Goal: Transaction & Acquisition: Purchase product/service

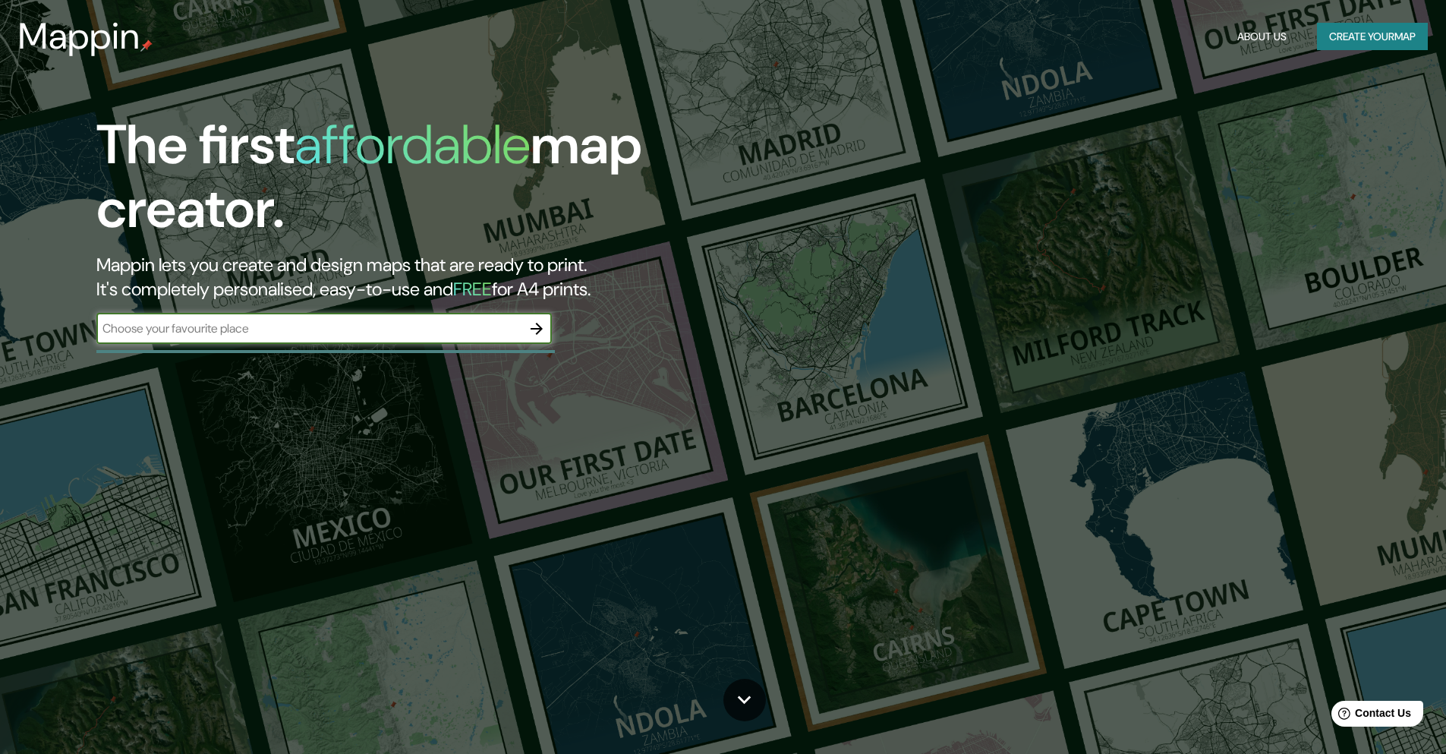
click at [463, 330] on input "text" at bounding box center [308, 328] width 425 height 17
click at [532, 327] on icon "button" at bounding box center [537, 329] width 18 height 18
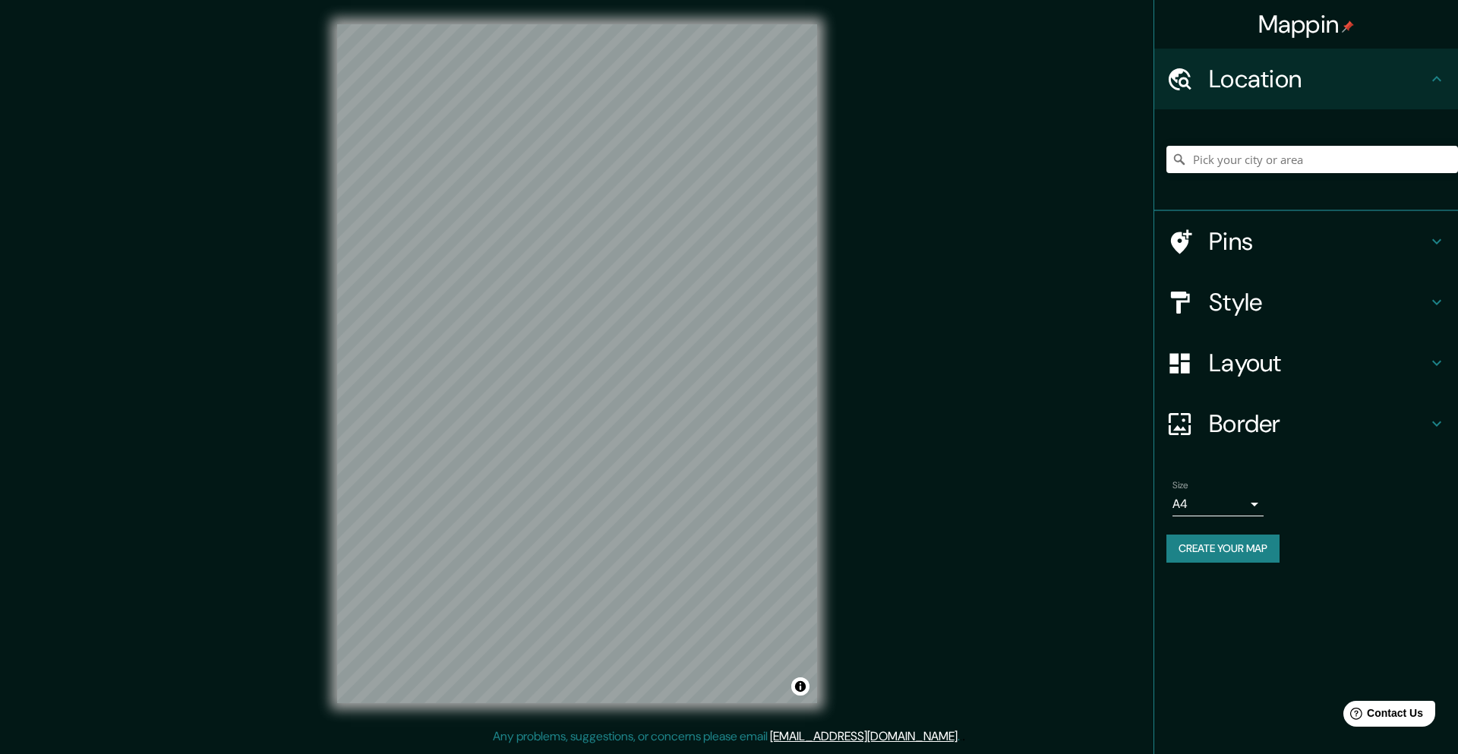
click at [1403, 78] on h4 "Location" at bounding box center [1318, 79] width 219 height 30
click at [1434, 79] on icon at bounding box center [1436, 78] width 9 height 5
click at [1271, 165] on input "Pick your city or area" at bounding box center [1312, 159] width 292 height 27
click at [1244, 159] on input "Pick your city or area" at bounding box center [1312, 159] width 292 height 27
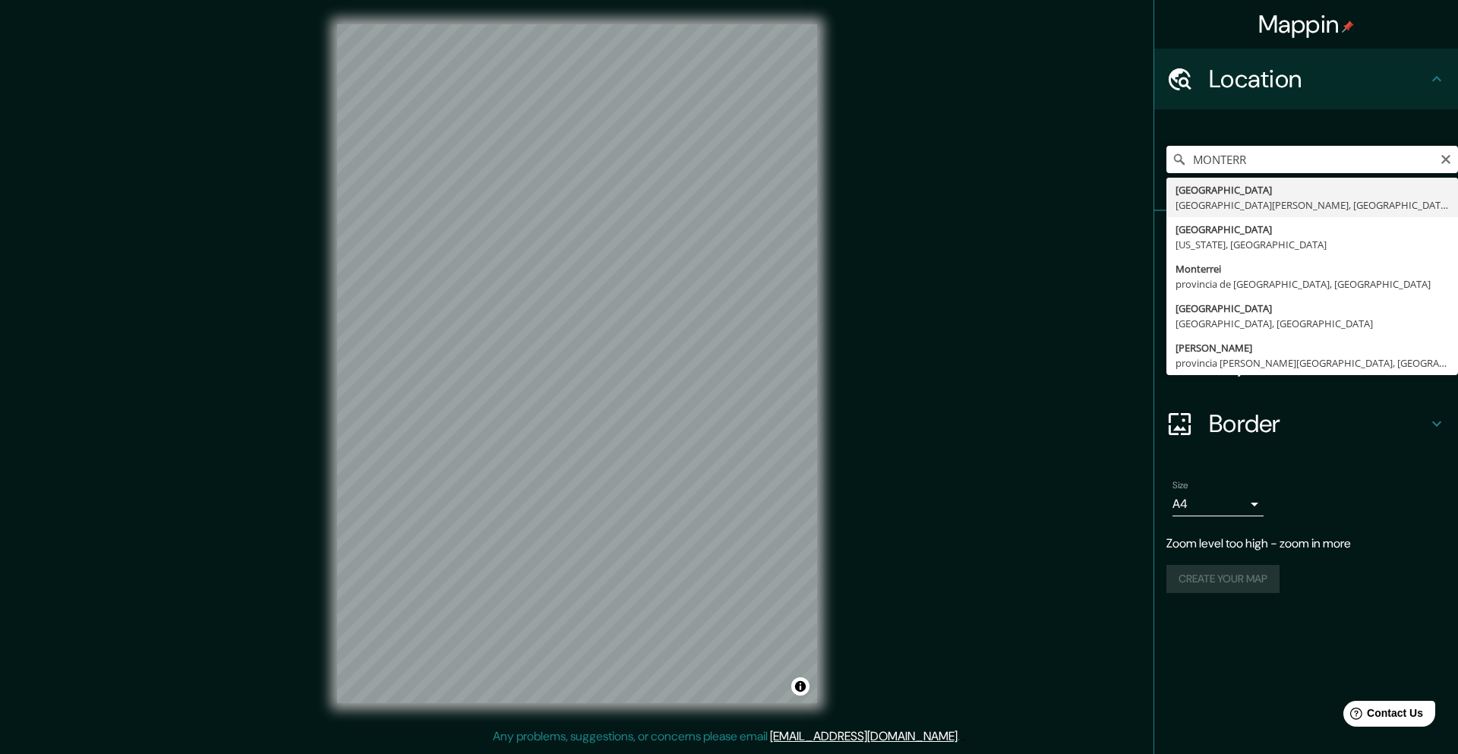
type input "[GEOGRAPHIC_DATA], [GEOGRAPHIC_DATA][PERSON_NAME], [GEOGRAPHIC_DATA]"
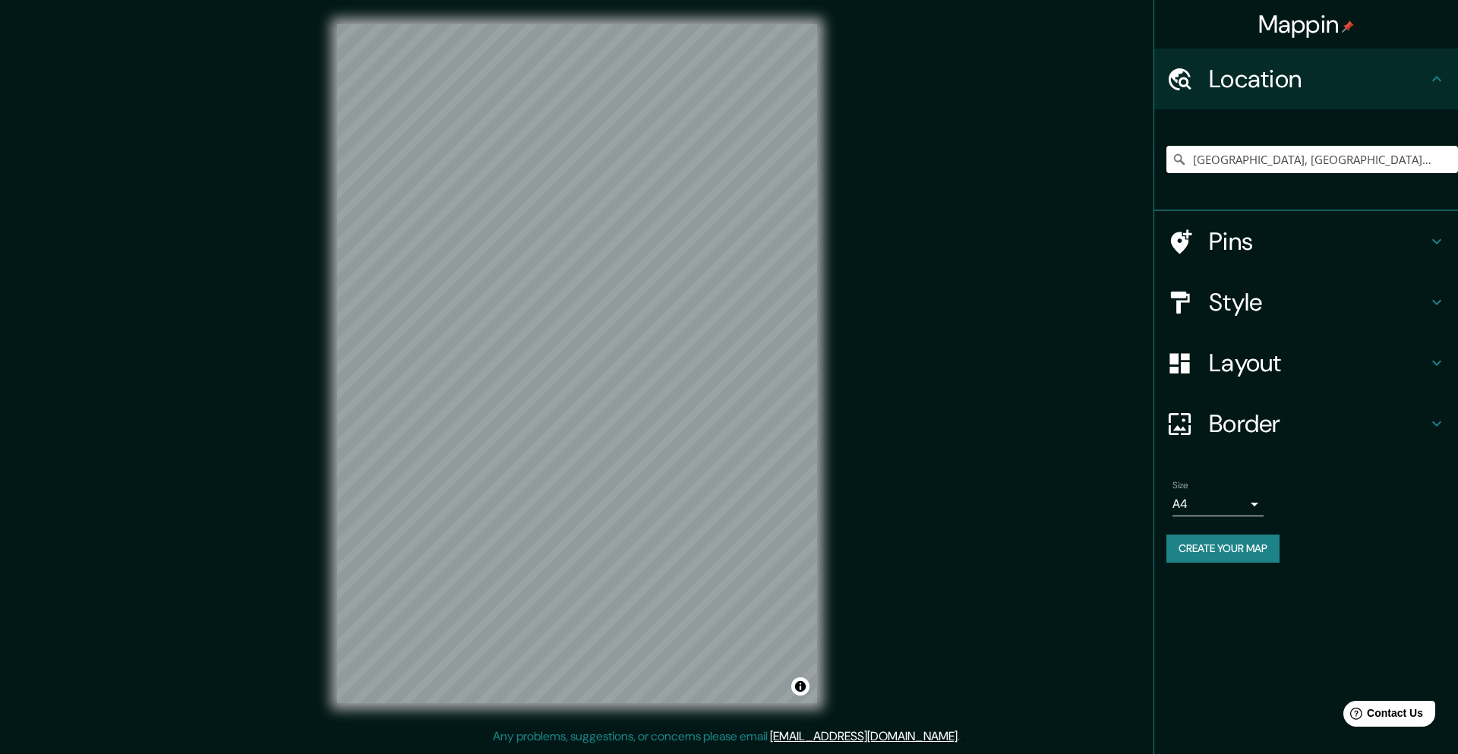
click at [273, 327] on div "Mappin Location [GEOGRAPHIC_DATA], [GEOGRAPHIC_DATA][PERSON_NAME], [GEOGRAPHIC_…" at bounding box center [729, 376] width 1458 height 752
drag, startPoint x: 636, startPoint y: 431, endPoint x: 624, endPoint y: 364, distance: 67.8
click at [624, 364] on div at bounding box center [624, 363] width 12 height 12
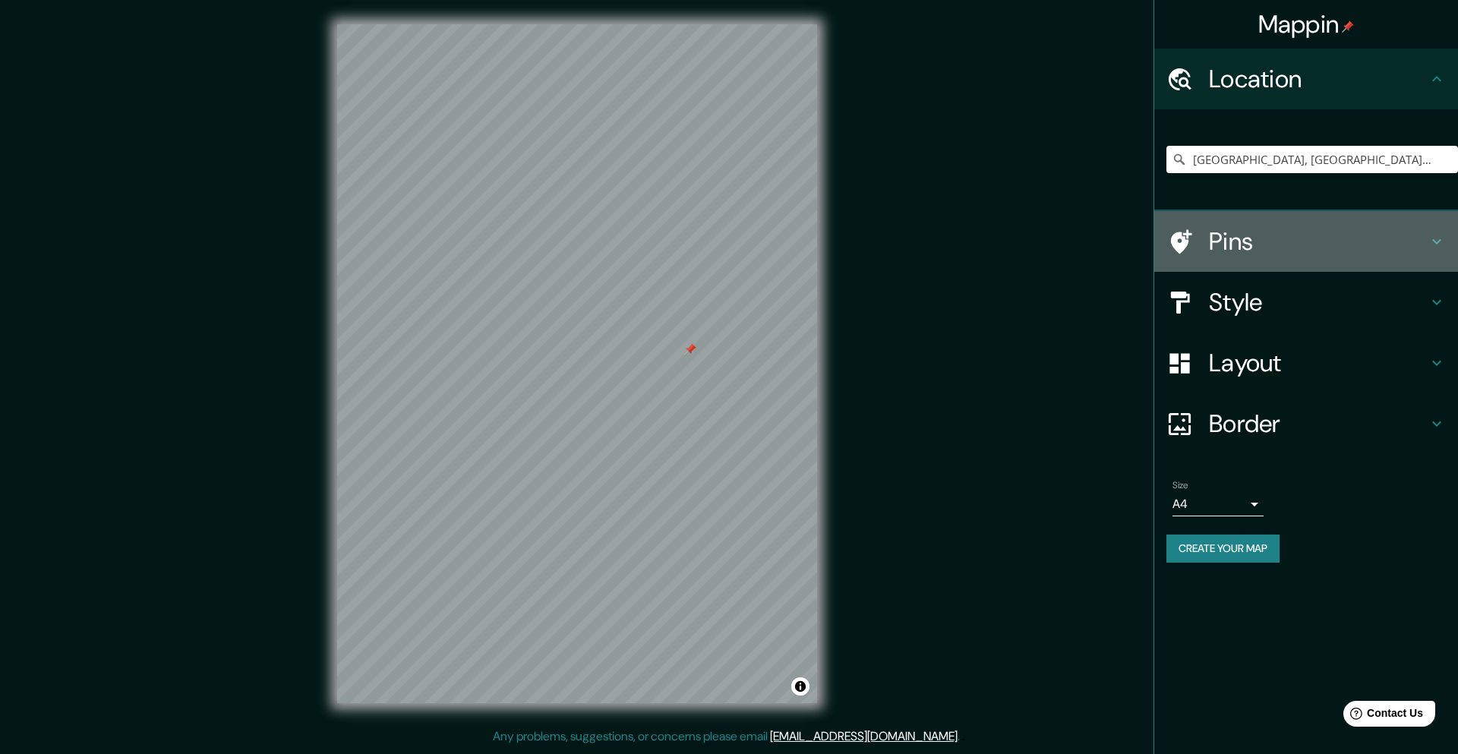
click at [1441, 238] on icon at bounding box center [1436, 241] width 18 height 18
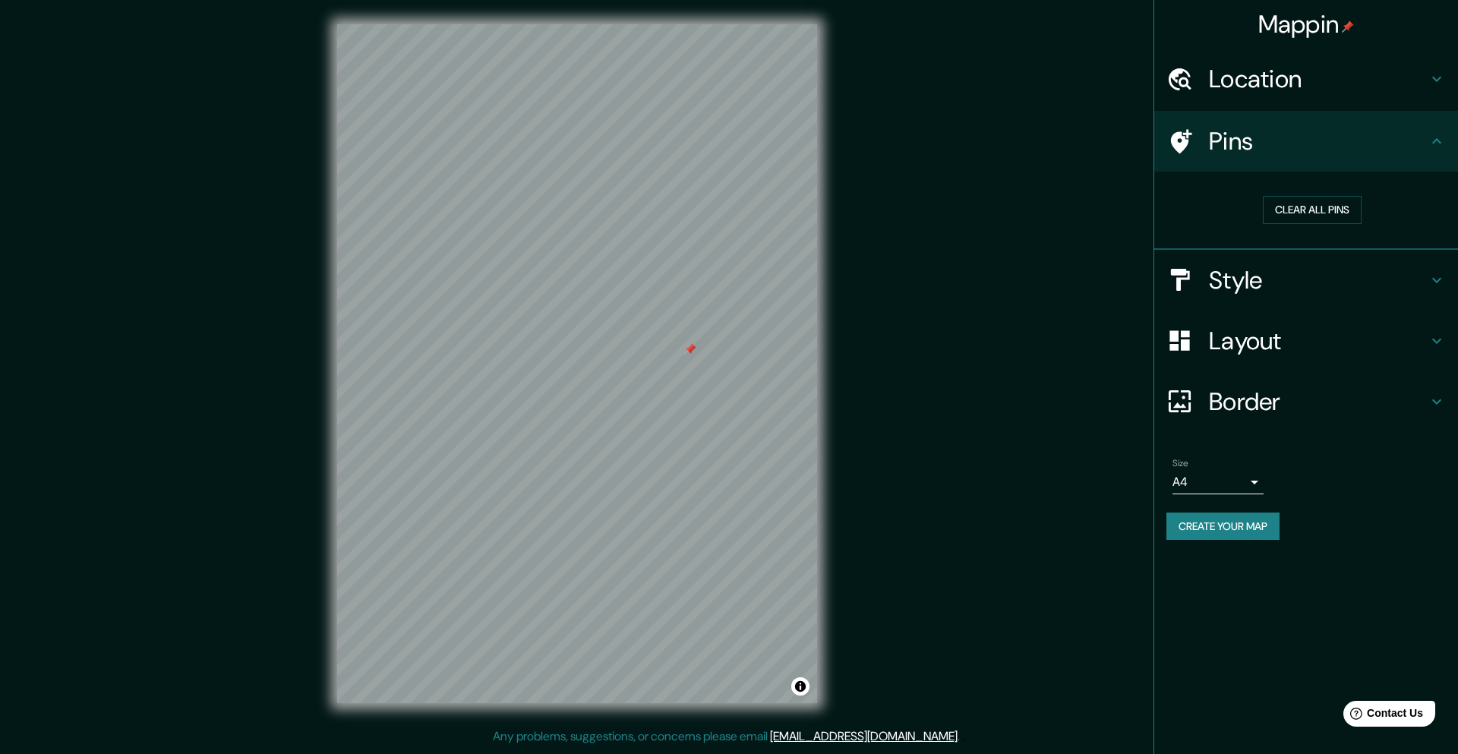
click at [1269, 284] on h4 "Style" at bounding box center [1318, 280] width 219 height 30
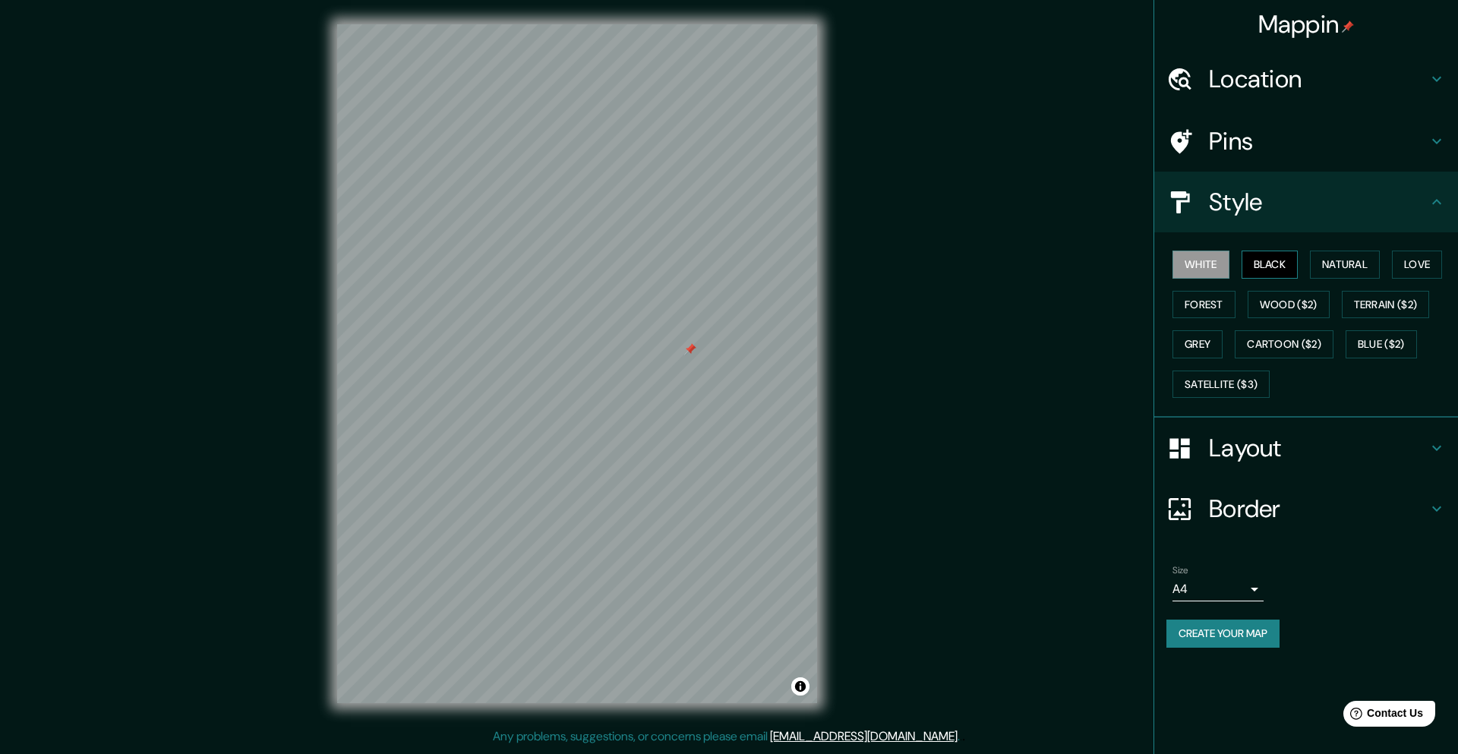
click at [1280, 264] on button "Black" at bounding box center [1269, 265] width 57 height 28
click at [1341, 269] on button "Natural" at bounding box center [1345, 265] width 70 height 28
click at [1413, 267] on button "Love" at bounding box center [1417, 265] width 50 height 28
click at [1203, 305] on button "Forest" at bounding box center [1203, 305] width 63 height 28
click at [1270, 304] on button "Wood ($2)" at bounding box center [1288, 305] width 82 height 28
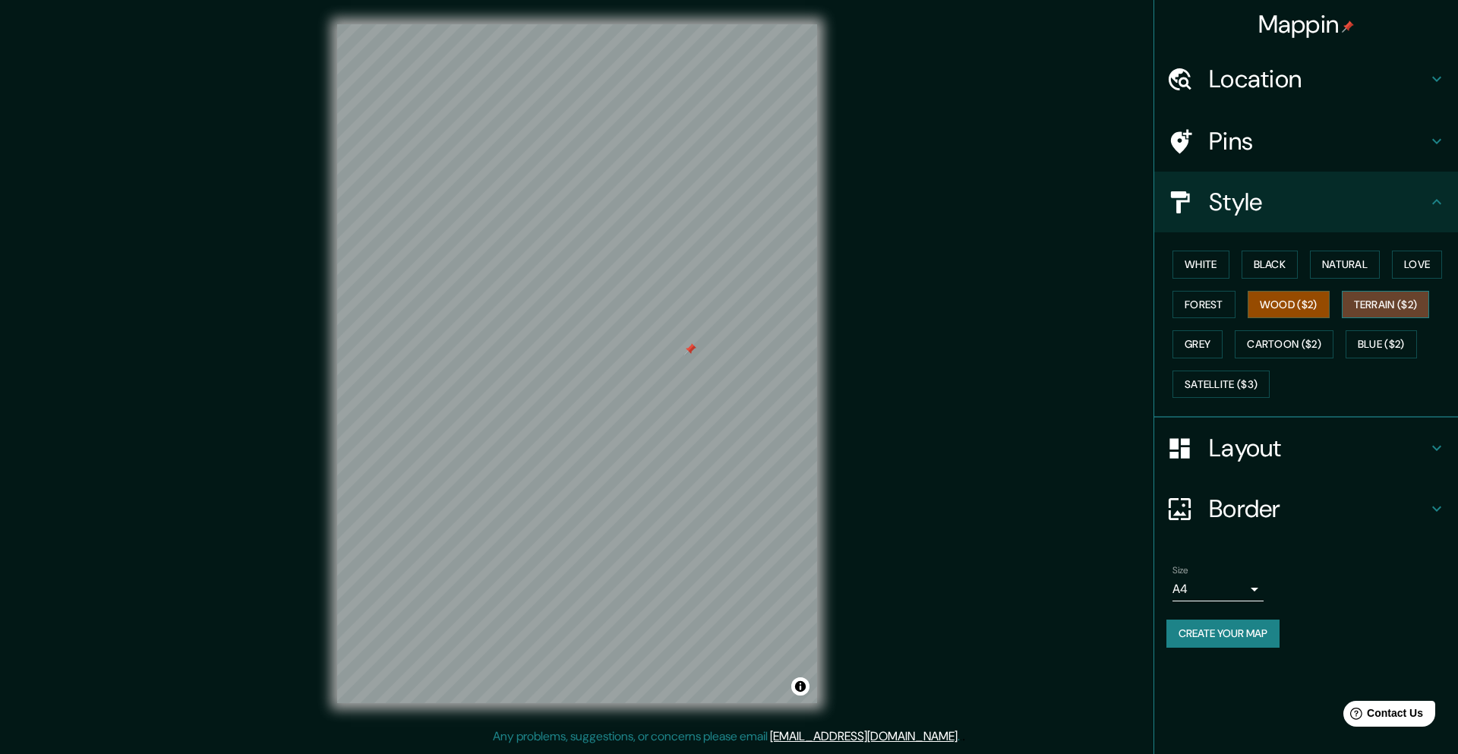
click at [1373, 306] on button "Terrain ($2)" at bounding box center [1386, 305] width 88 height 28
click at [1206, 345] on button "Grey" at bounding box center [1197, 344] width 50 height 28
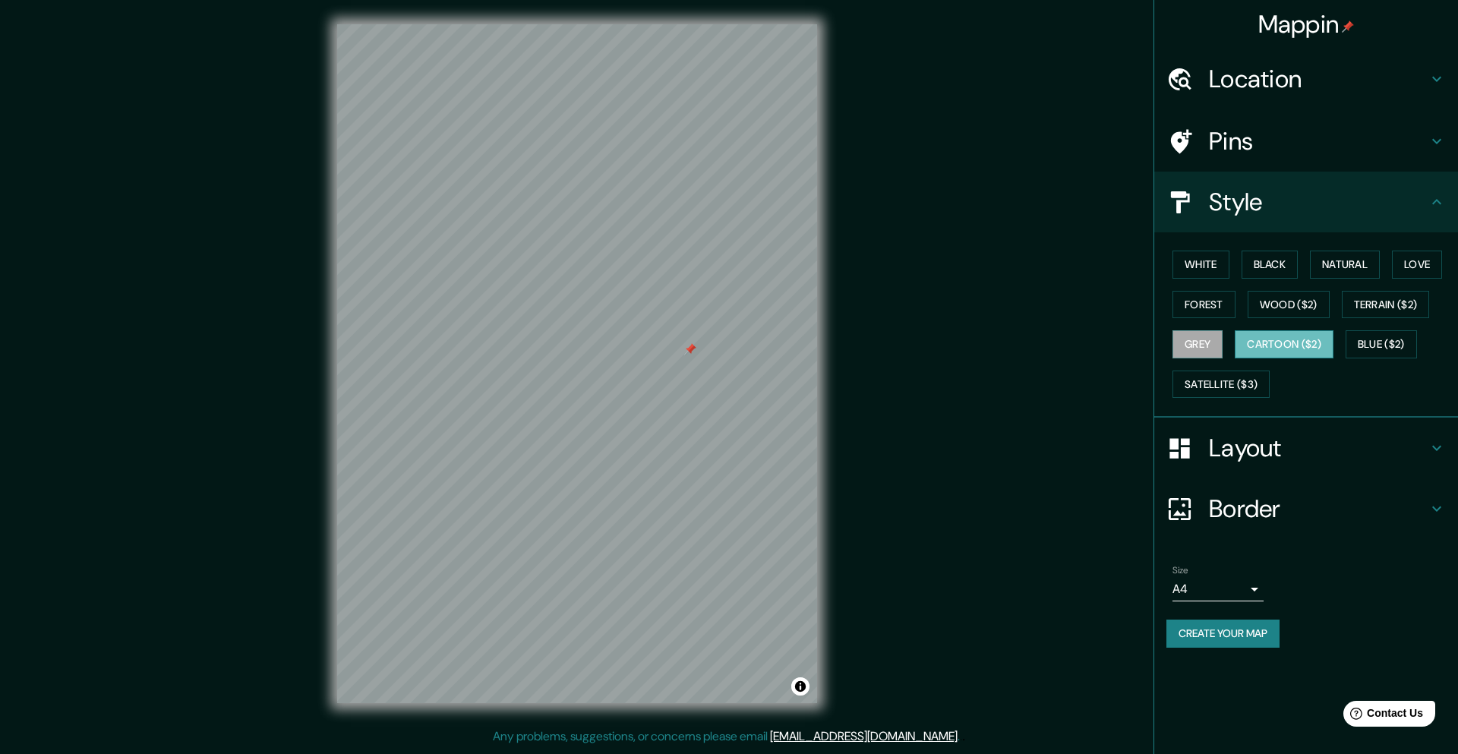
click at [1266, 345] on button "Cartoon ($2)" at bounding box center [1284, 344] width 99 height 28
click at [1377, 343] on button "Blue ($2)" at bounding box center [1380, 344] width 71 height 28
click at [1208, 387] on button "Satellite ($3)" at bounding box center [1220, 385] width 97 height 28
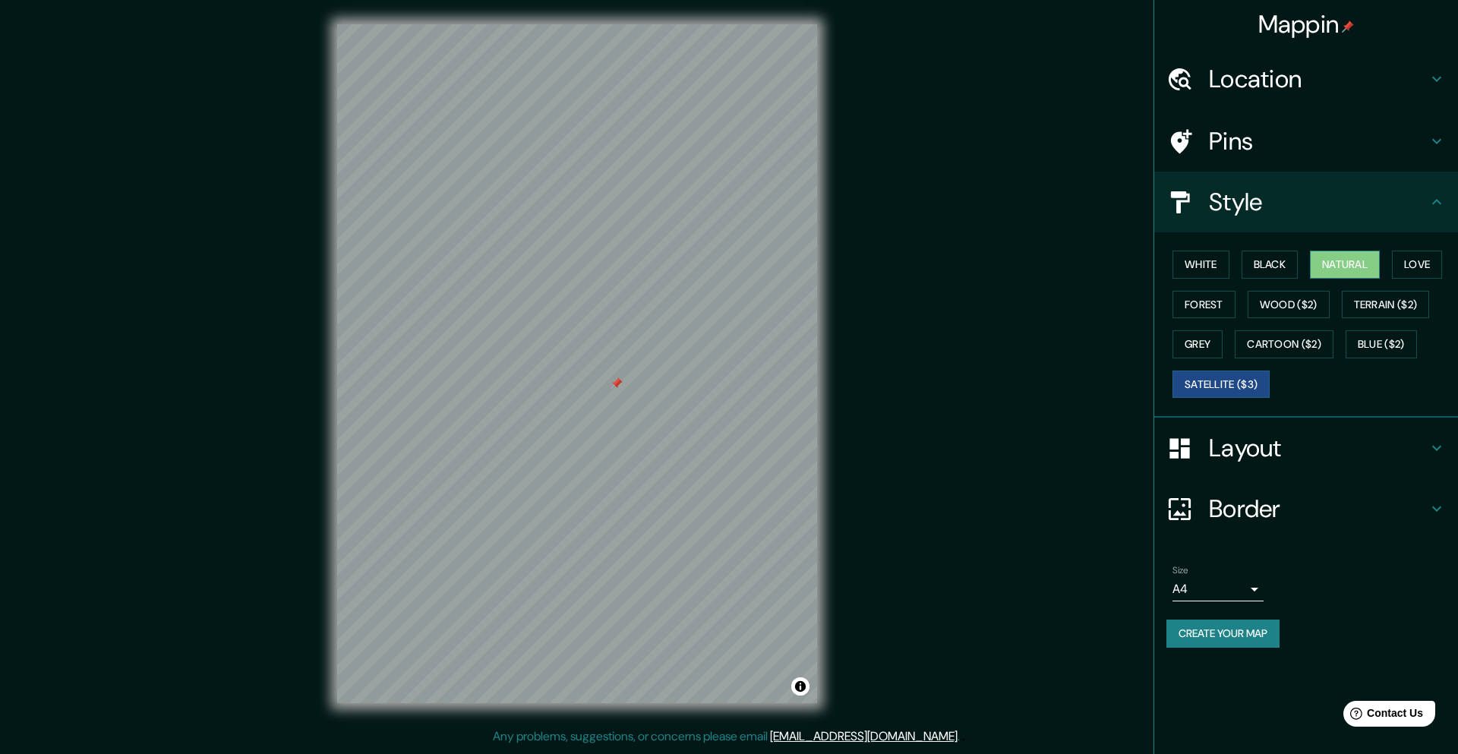
click at [1350, 262] on button "Natural" at bounding box center [1345, 265] width 70 height 28
click at [1203, 309] on button "Forest" at bounding box center [1203, 305] width 63 height 28
click at [1357, 266] on button "Natural" at bounding box center [1345, 265] width 70 height 28
click at [1259, 265] on button "Black" at bounding box center [1269, 265] width 57 height 28
click at [1205, 312] on button "Forest" at bounding box center [1203, 305] width 63 height 28
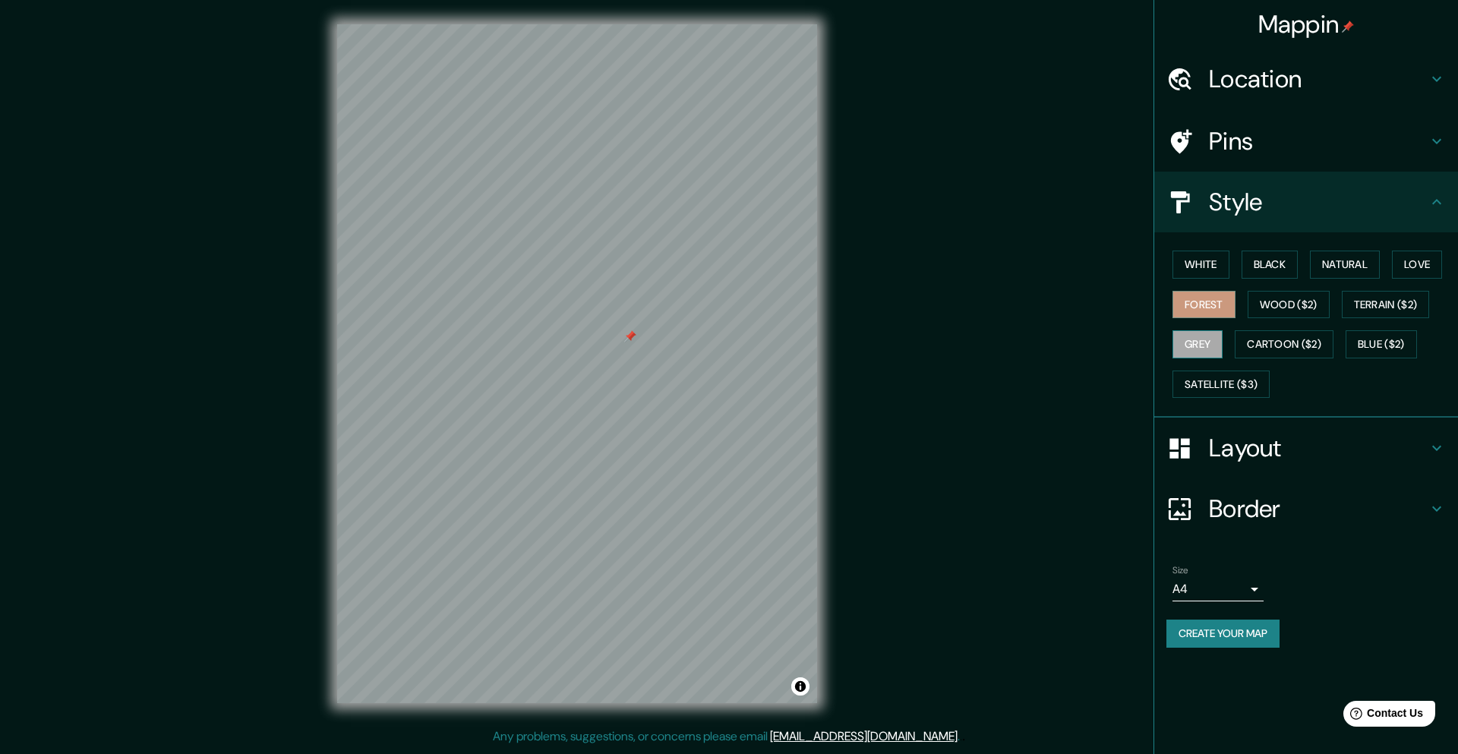
click at [1199, 340] on button "Grey" at bounding box center [1197, 344] width 50 height 28
click at [1283, 449] on h4 "Layout" at bounding box center [1318, 448] width 219 height 30
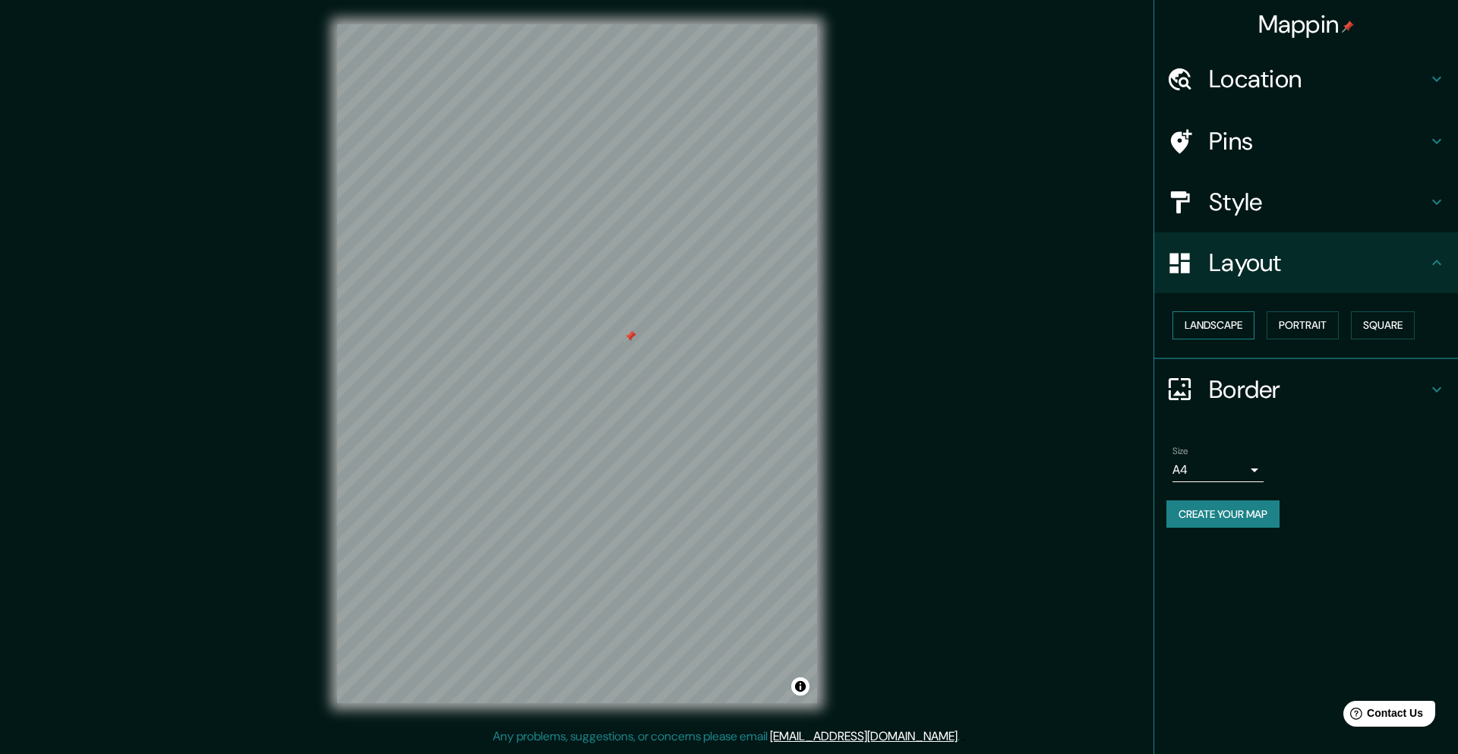
click at [1210, 326] on button "Landscape" at bounding box center [1213, 325] width 82 height 28
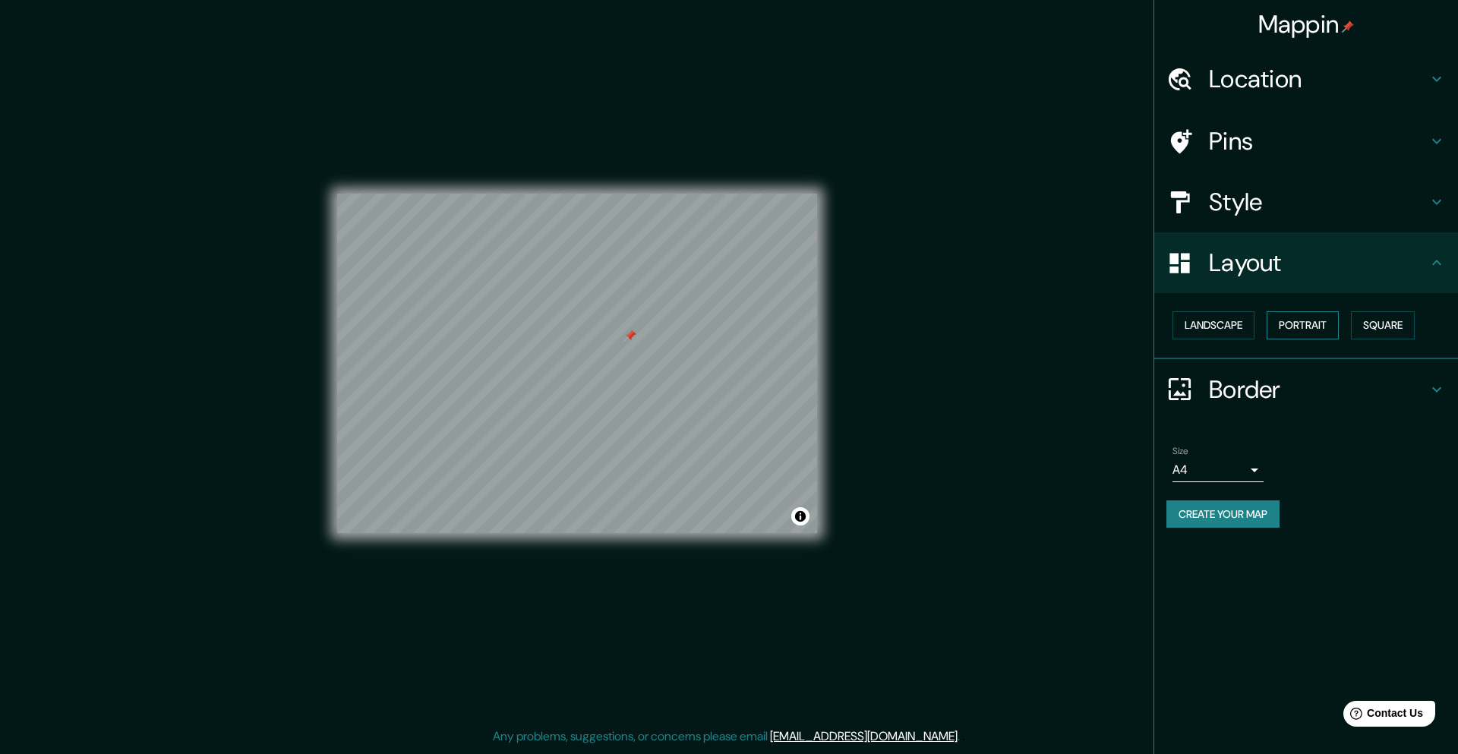
click at [1310, 327] on button "Portrait" at bounding box center [1302, 325] width 72 height 28
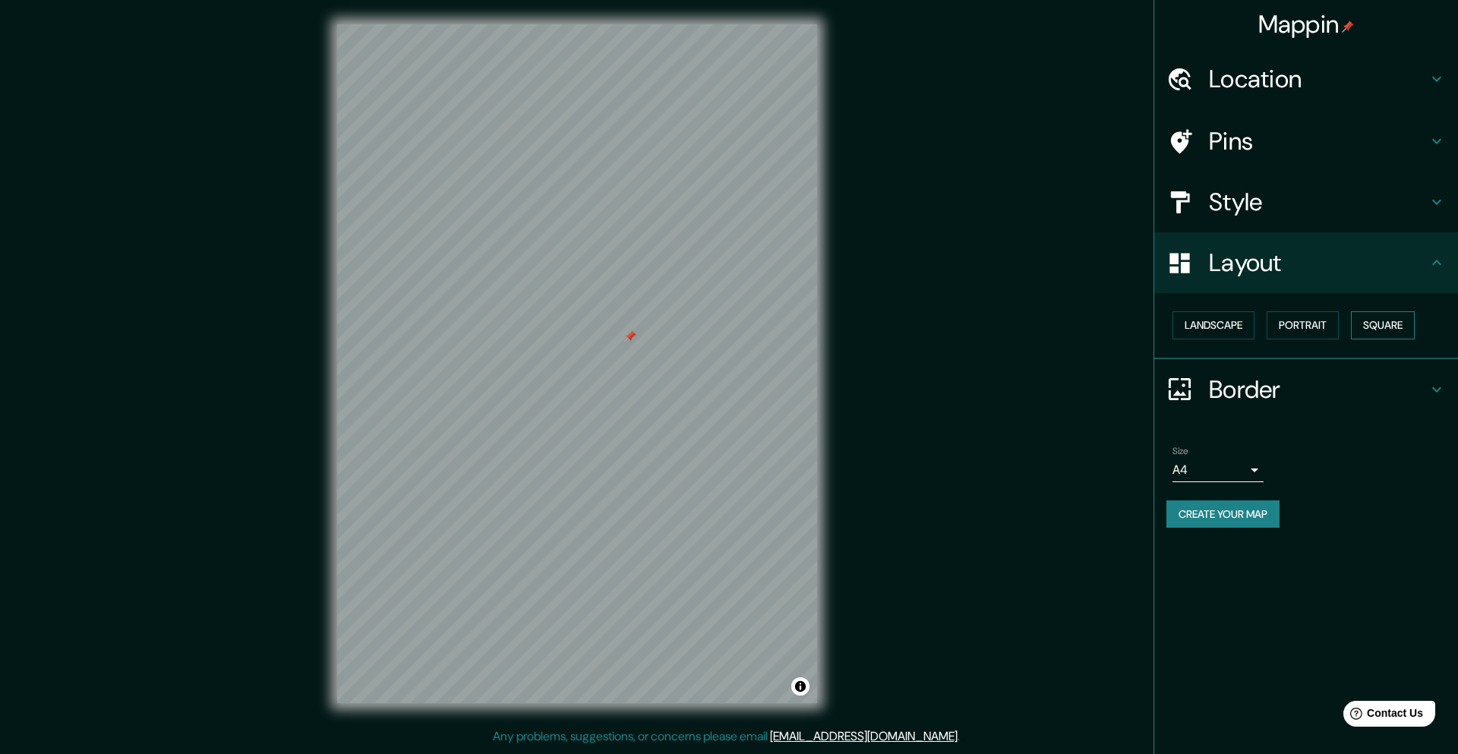
click at [1389, 329] on button "Square" at bounding box center [1383, 325] width 64 height 28
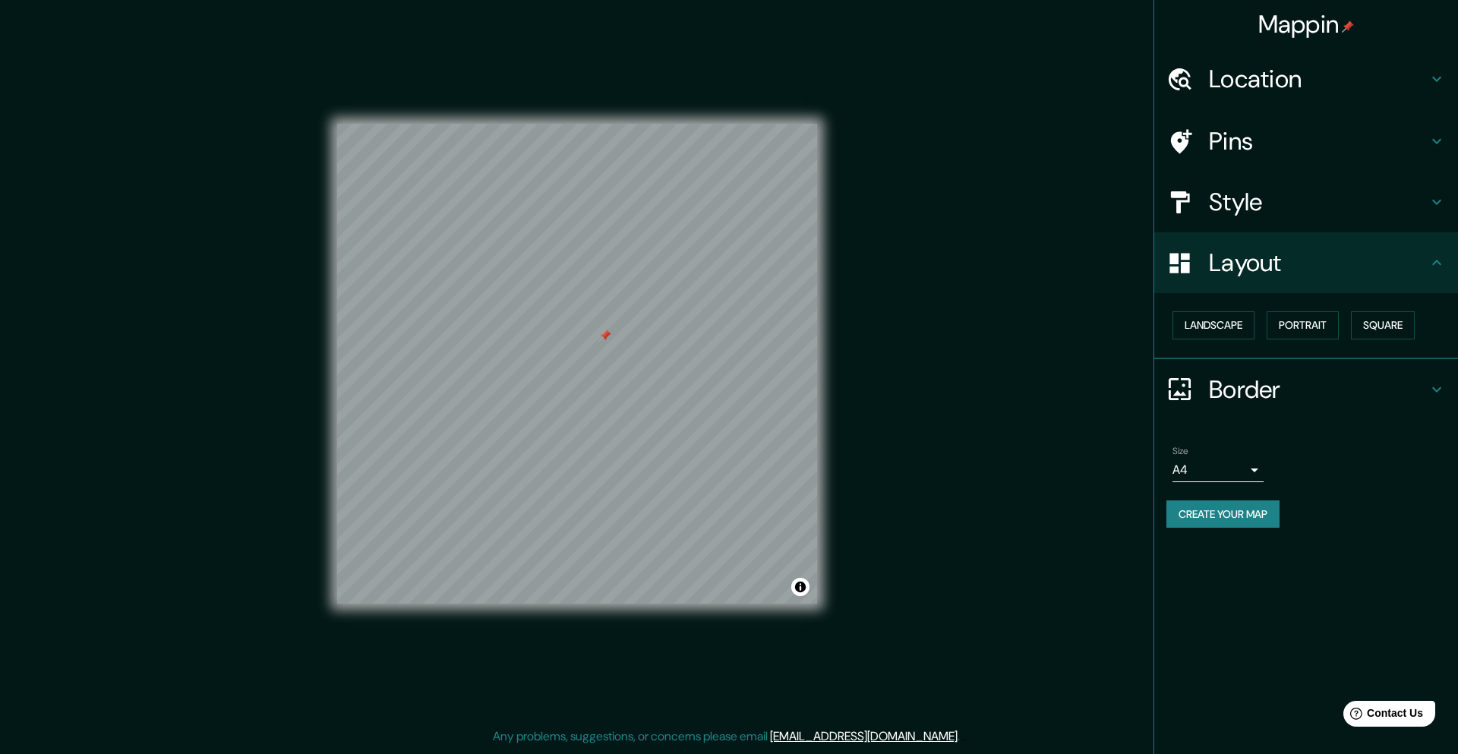
click at [1211, 386] on h4 "Border" at bounding box center [1318, 389] width 219 height 30
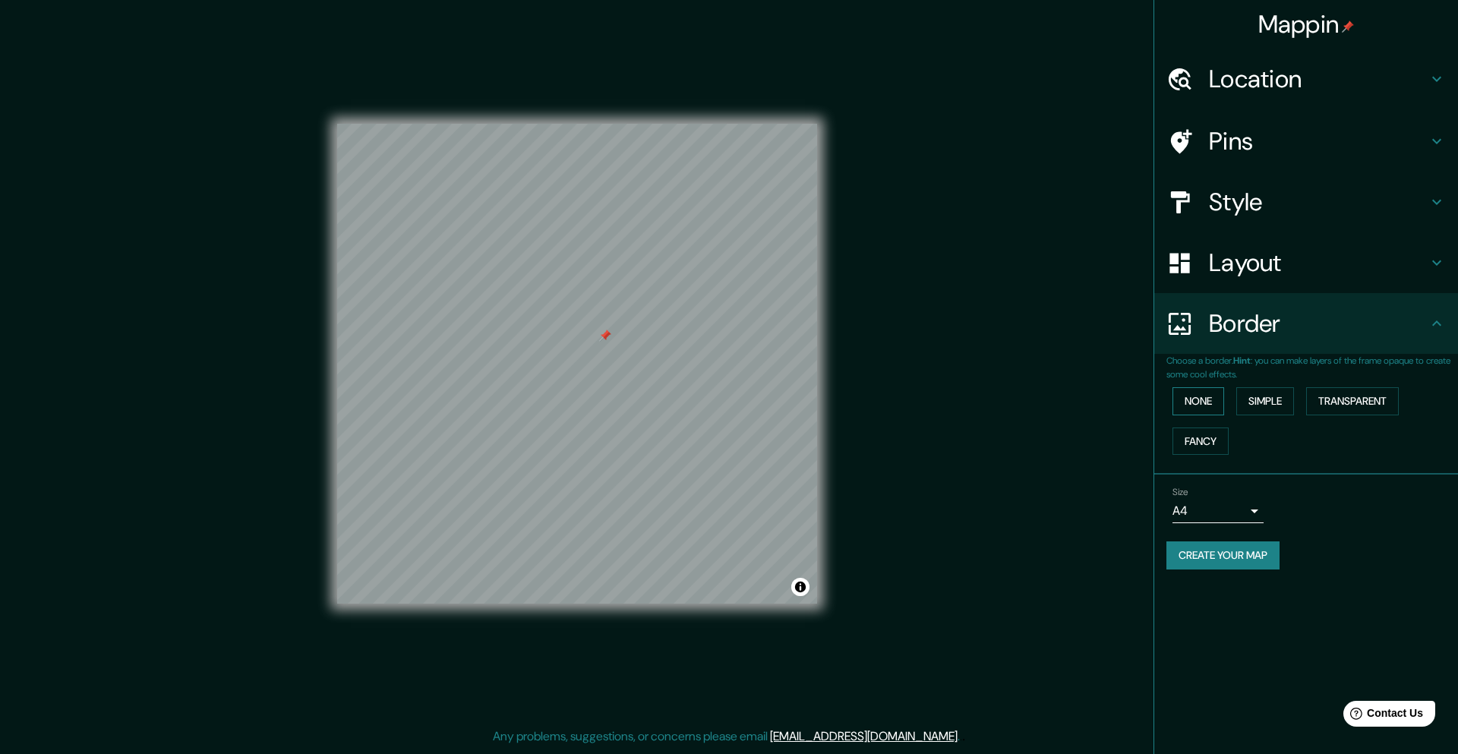
click at [1203, 401] on button "None" at bounding box center [1198, 401] width 52 height 28
click at [1269, 399] on button "Simple" at bounding box center [1265, 401] width 58 height 28
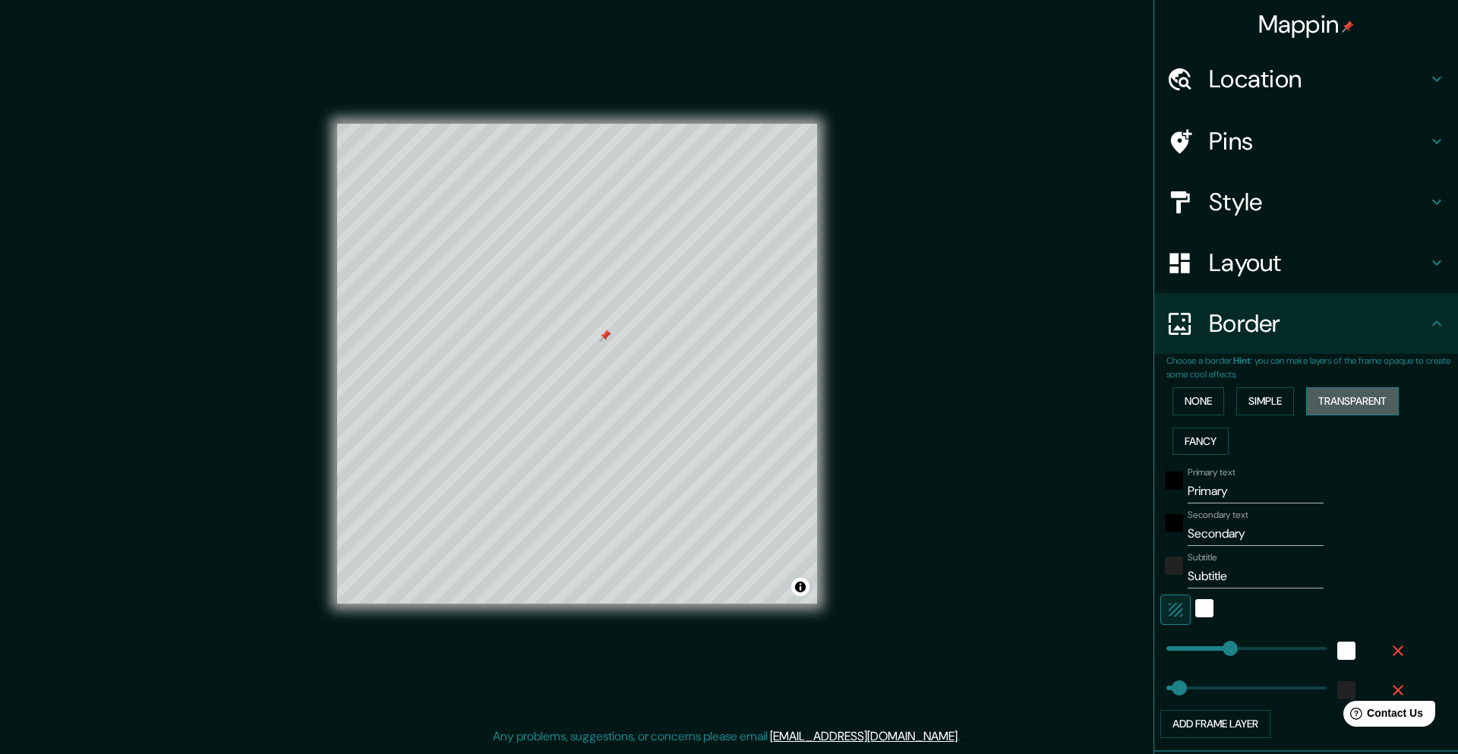
click at [1327, 401] on button "Transparent" at bounding box center [1352, 401] width 93 height 28
click at [1194, 436] on button "Fancy" at bounding box center [1200, 441] width 56 height 28
click at [1197, 398] on button "None" at bounding box center [1198, 401] width 52 height 28
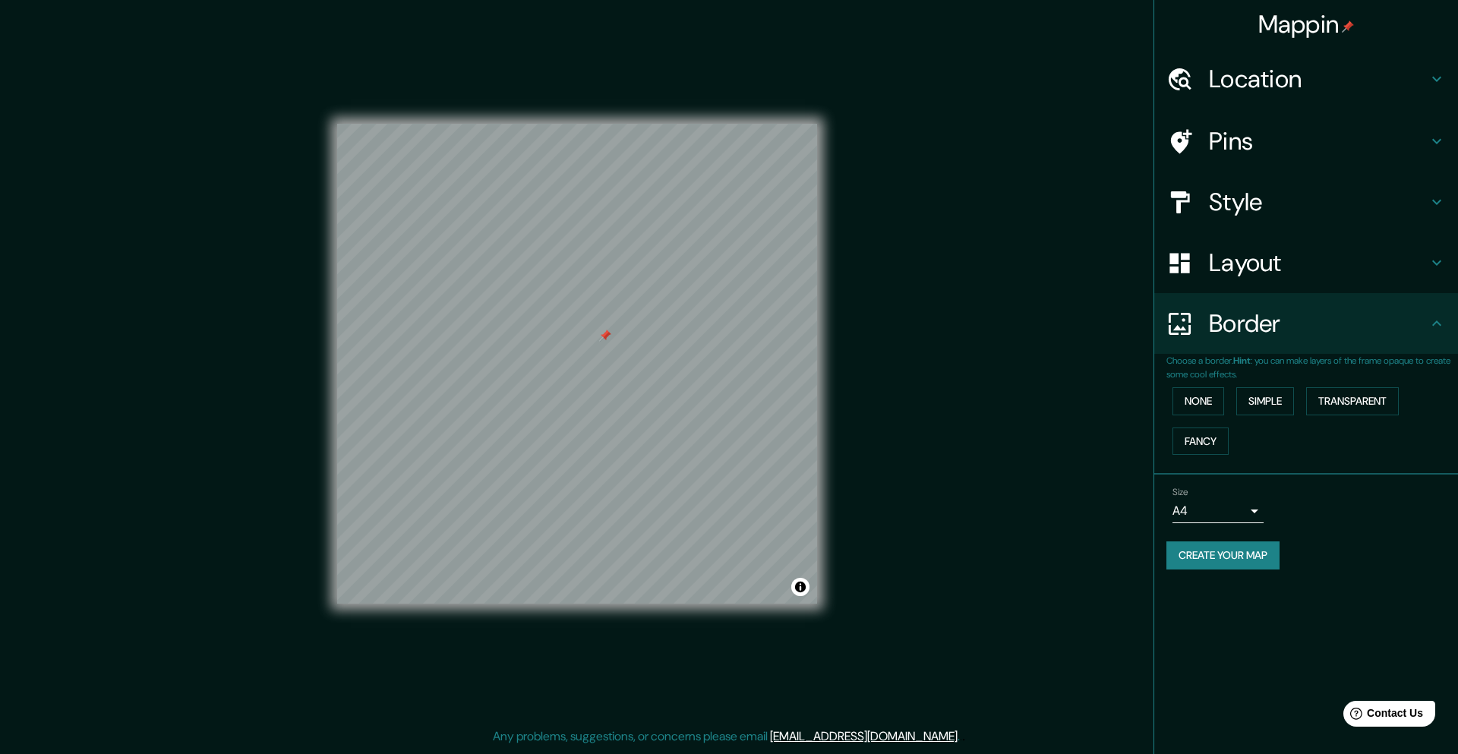
click at [1235, 514] on body "Mappin Location [GEOGRAPHIC_DATA], [GEOGRAPHIC_DATA][PERSON_NAME], [GEOGRAPHIC_…" at bounding box center [729, 377] width 1458 height 754
click at [1206, 565] on li "A3" at bounding box center [1217, 570] width 91 height 27
click at [1229, 510] on body "Mappin Location [GEOGRAPHIC_DATA], [GEOGRAPHIC_DATA][PERSON_NAME], [GEOGRAPHIC_…" at bounding box center [729, 377] width 1458 height 754
click at [1214, 600] on li "A1 ($2.50)" at bounding box center [1217, 597] width 91 height 27
type input "a3"
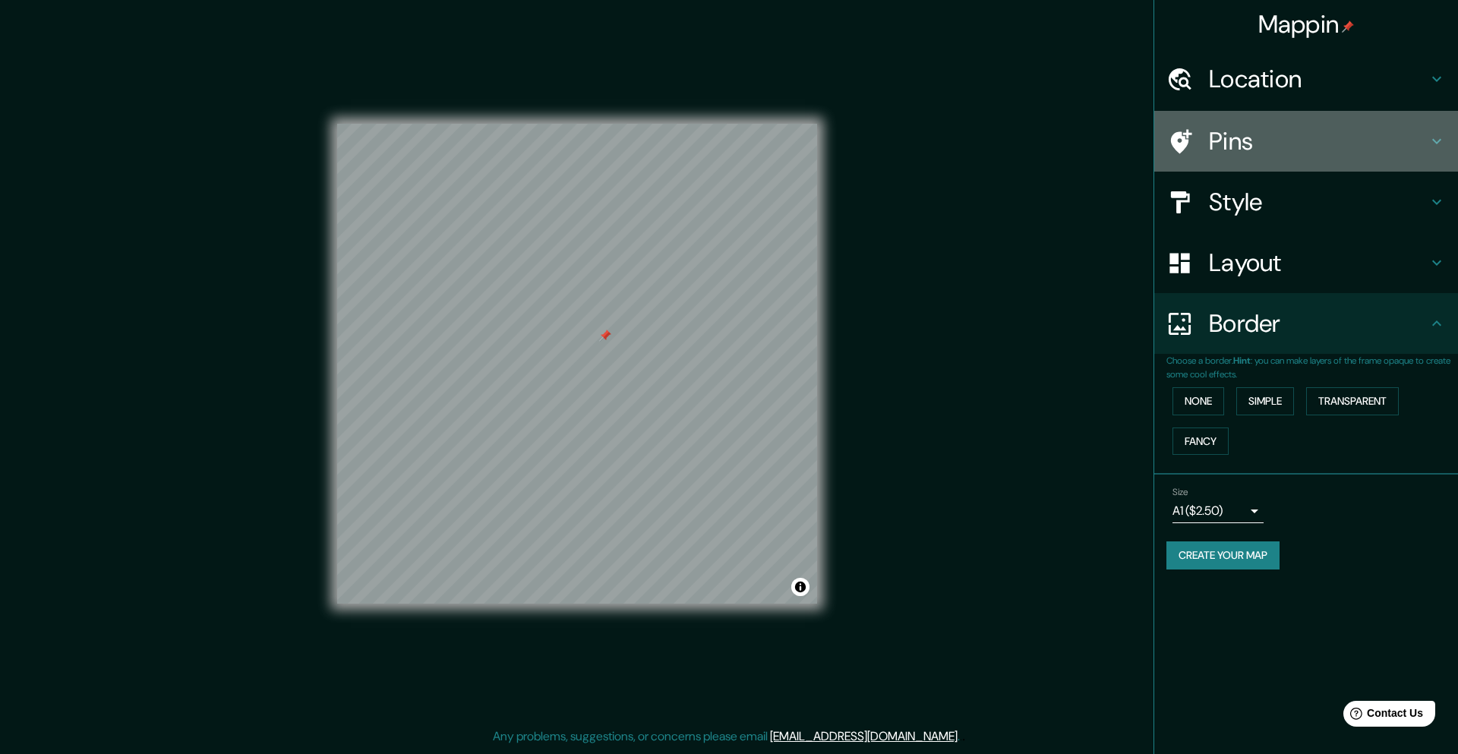
click at [1256, 140] on h4 "Pins" at bounding box center [1318, 141] width 219 height 30
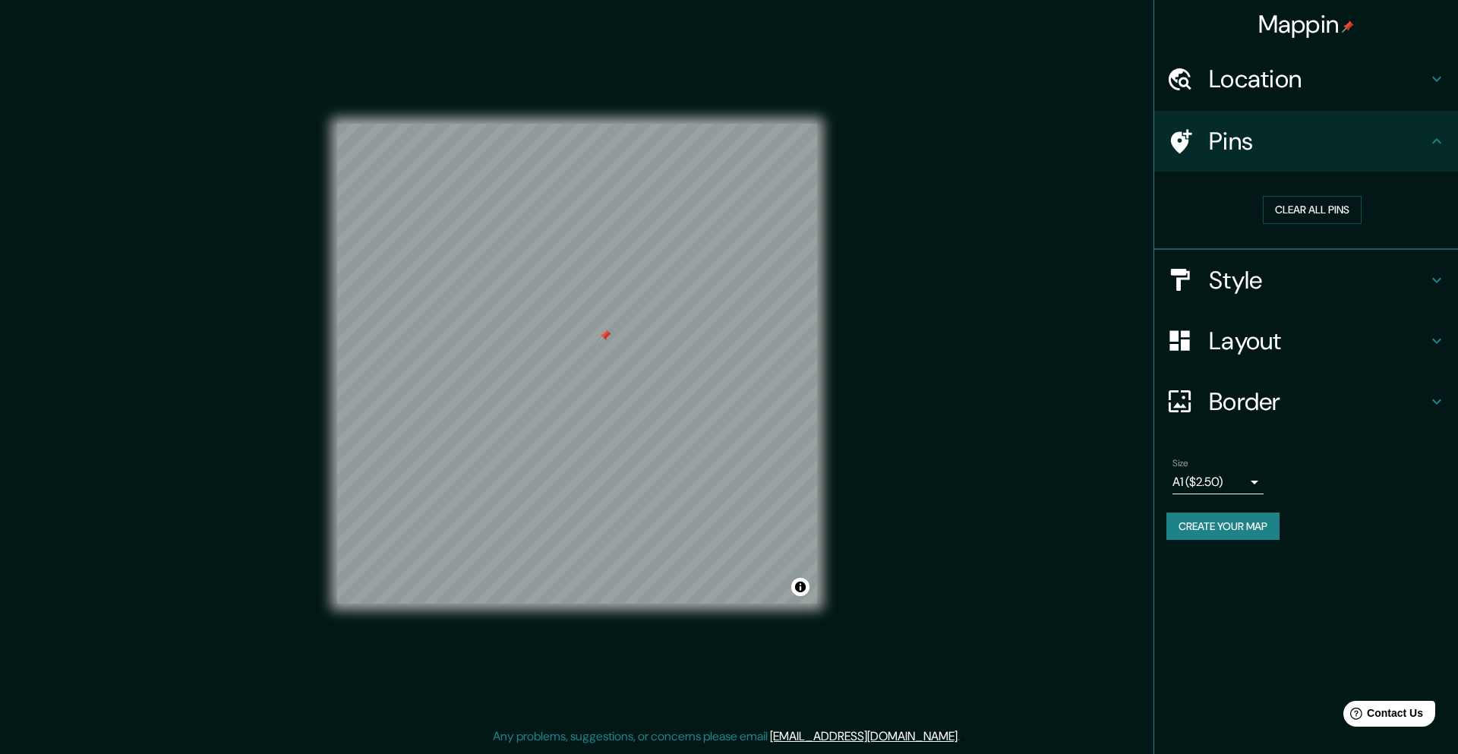
click at [1266, 282] on h4 "Style" at bounding box center [1318, 280] width 219 height 30
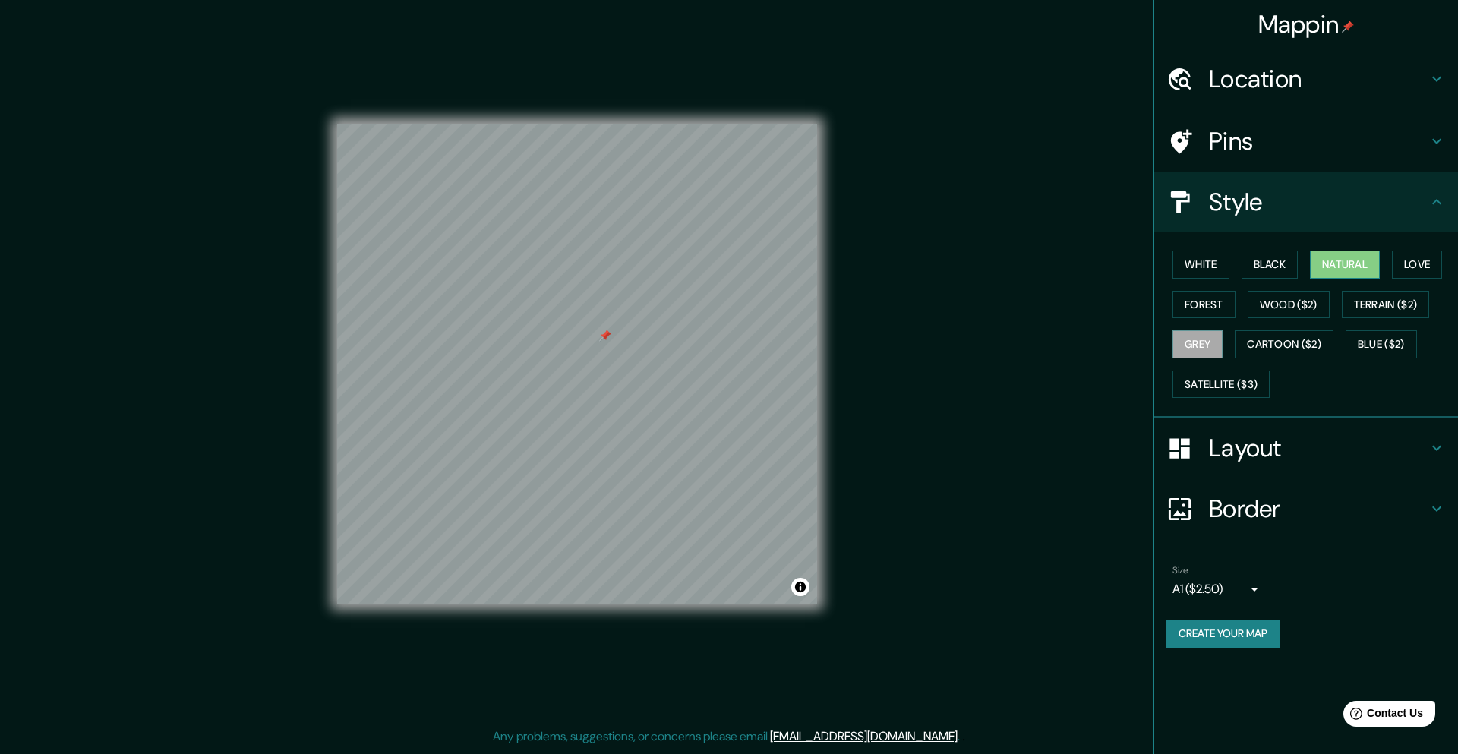
click at [1344, 268] on button "Natural" at bounding box center [1345, 265] width 70 height 28
click at [1424, 268] on button "Love" at bounding box center [1417, 265] width 50 height 28
click at [1271, 268] on button "Black" at bounding box center [1269, 265] width 57 height 28
click at [1191, 268] on button "White" at bounding box center [1200, 265] width 57 height 28
click at [1191, 305] on button "Forest" at bounding box center [1203, 305] width 63 height 28
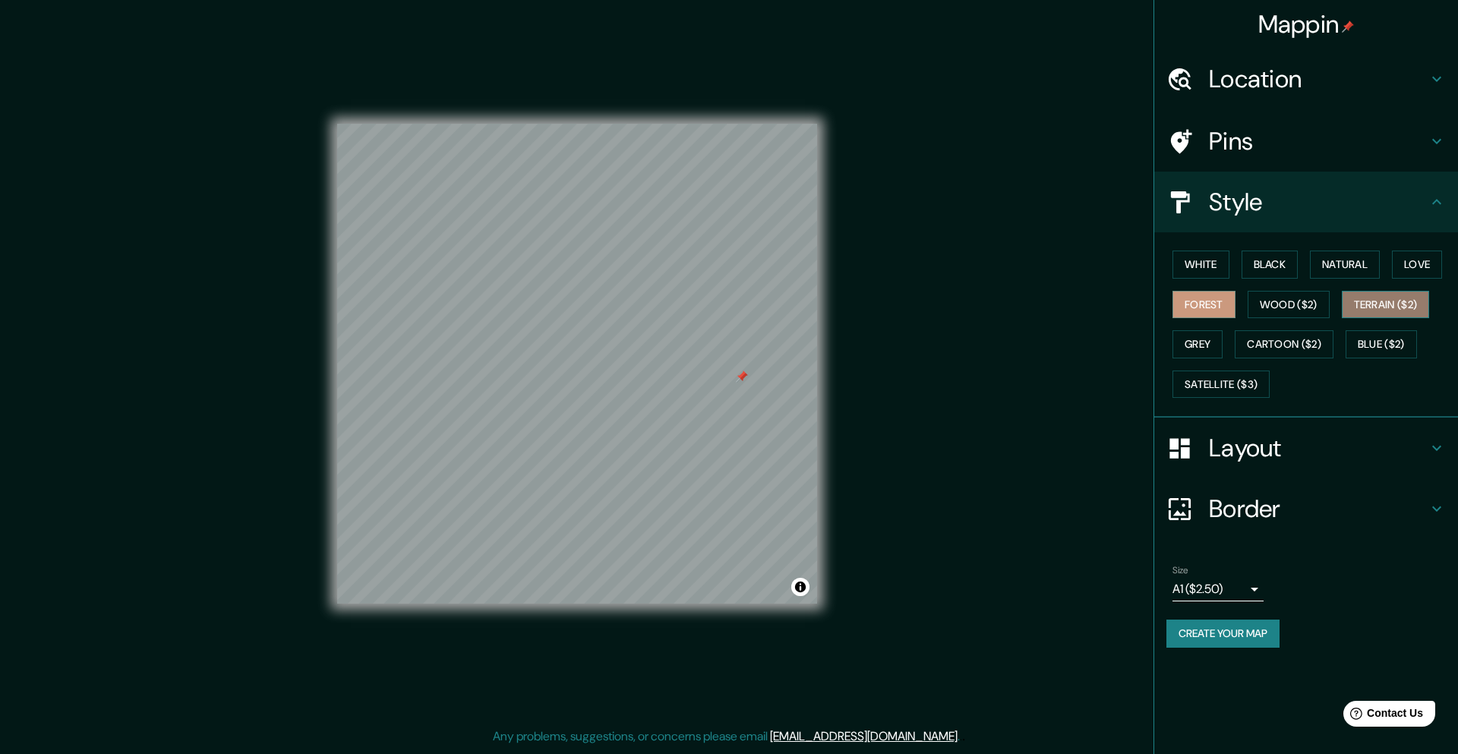
click at [1367, 304] on button "Terrain ($2)" at bounding box center [1386, 305] width 88 height 28
click at [1276, 308] on button "Wood ($2)" at bounding box center [1288, 305] width 82 height 28
click at [1368, 305] on button "Terrain ($2)" at bounding box center [1386, 305] width 88 height 28
click at [1275, 347] on button "Cartoon ($2)" at bounding box center [1284, 344] width 99 height 28
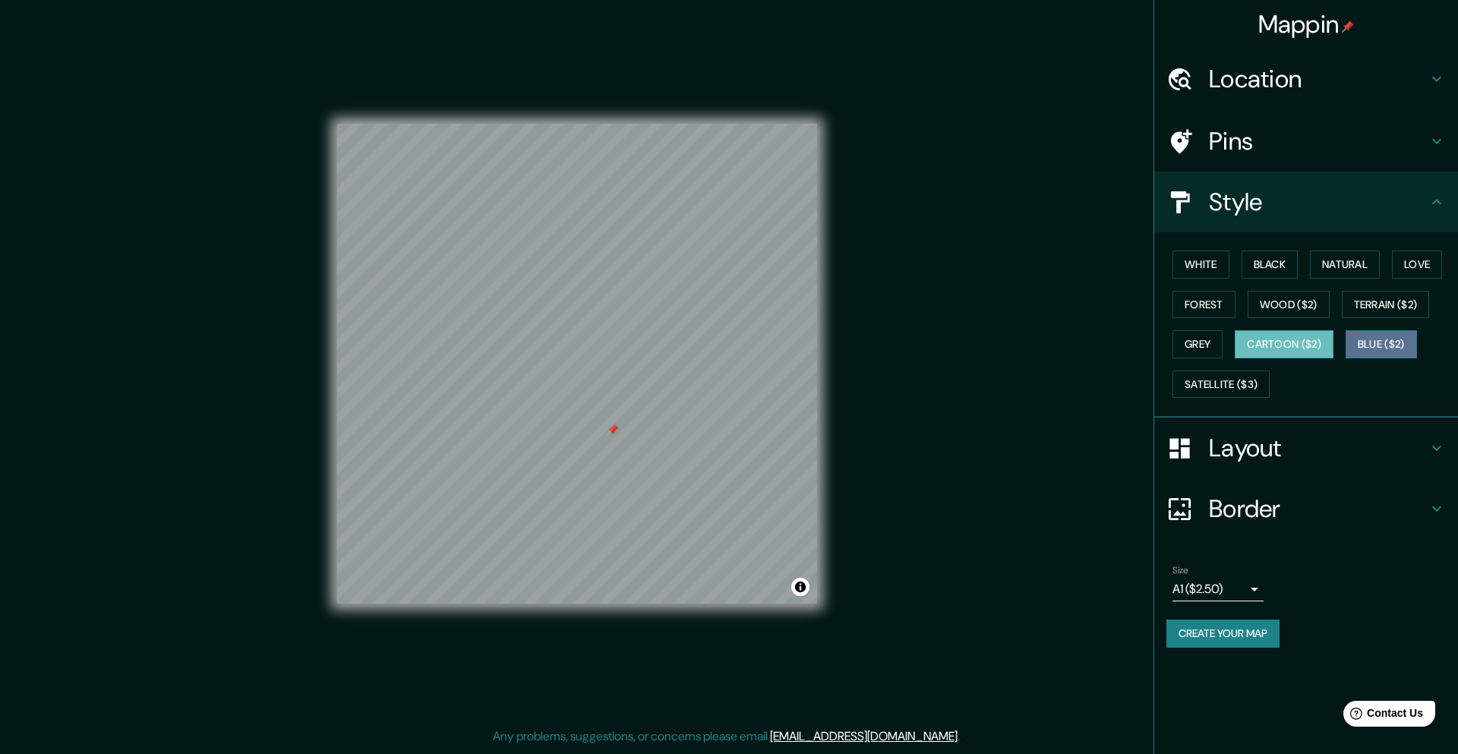
click at [1367, 348] on button "Blue ($2)" at bounding box center [1380, 344] width 71 height 28
click at [1374, 308] on button "Terrain ($2)" at bounding box center [1386, 305] width 88 height 28
click at [1260, 452] on h4 "Layout" at bounding box center [1318, 448] width 219 height 30
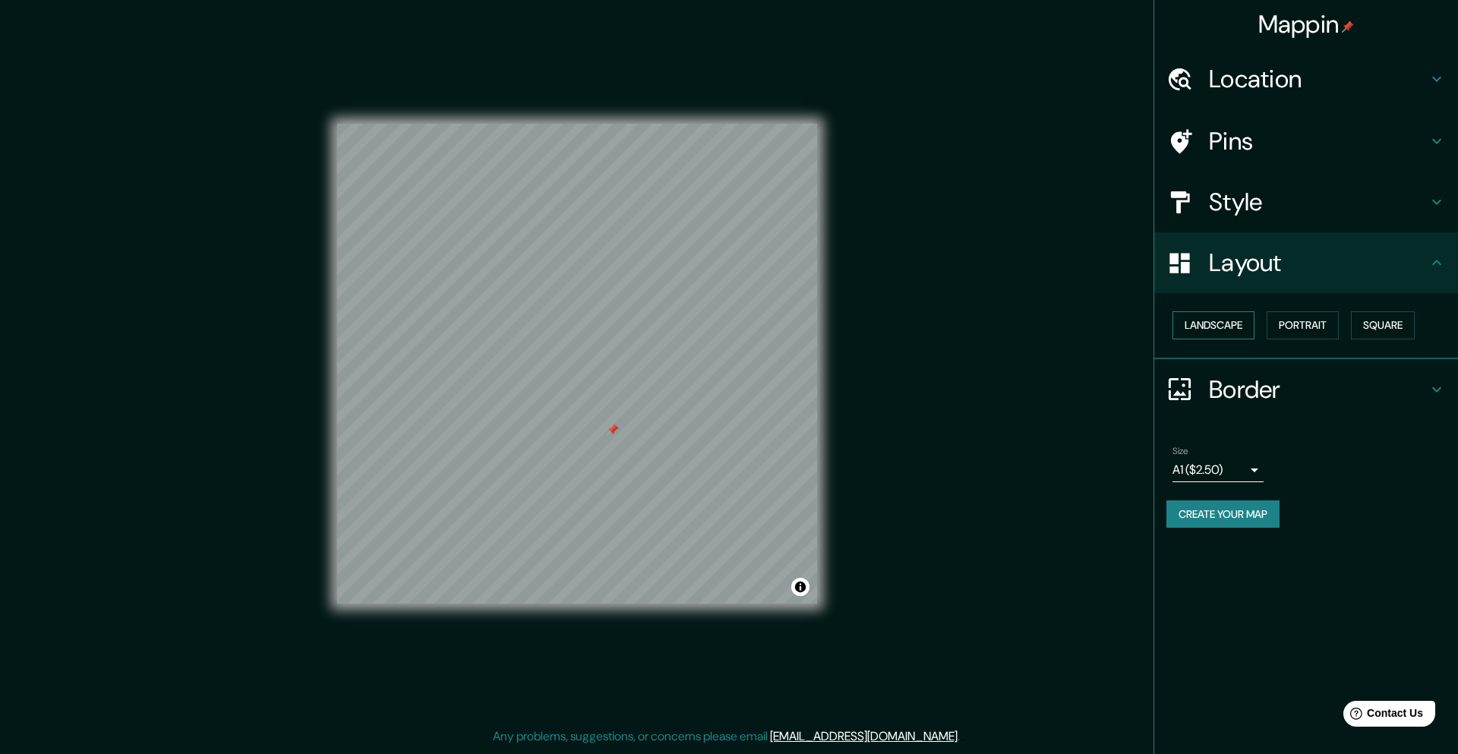
click at [1232, 333] on button "Landscape" at bounding box center [1213, 325] width 82 height 28
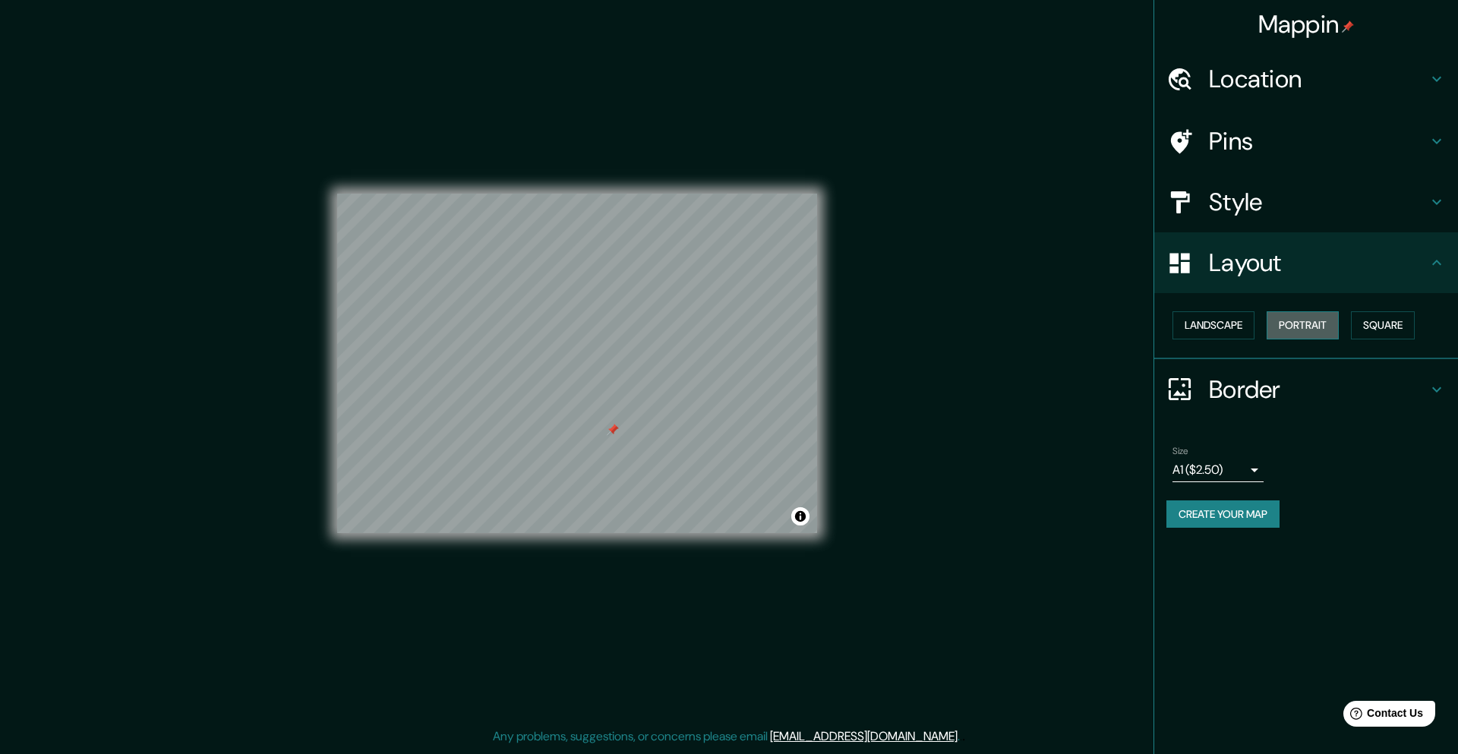
click at [1331, 330] on button "Portrait" at bounding box center [1302, 325] width 72 height 28
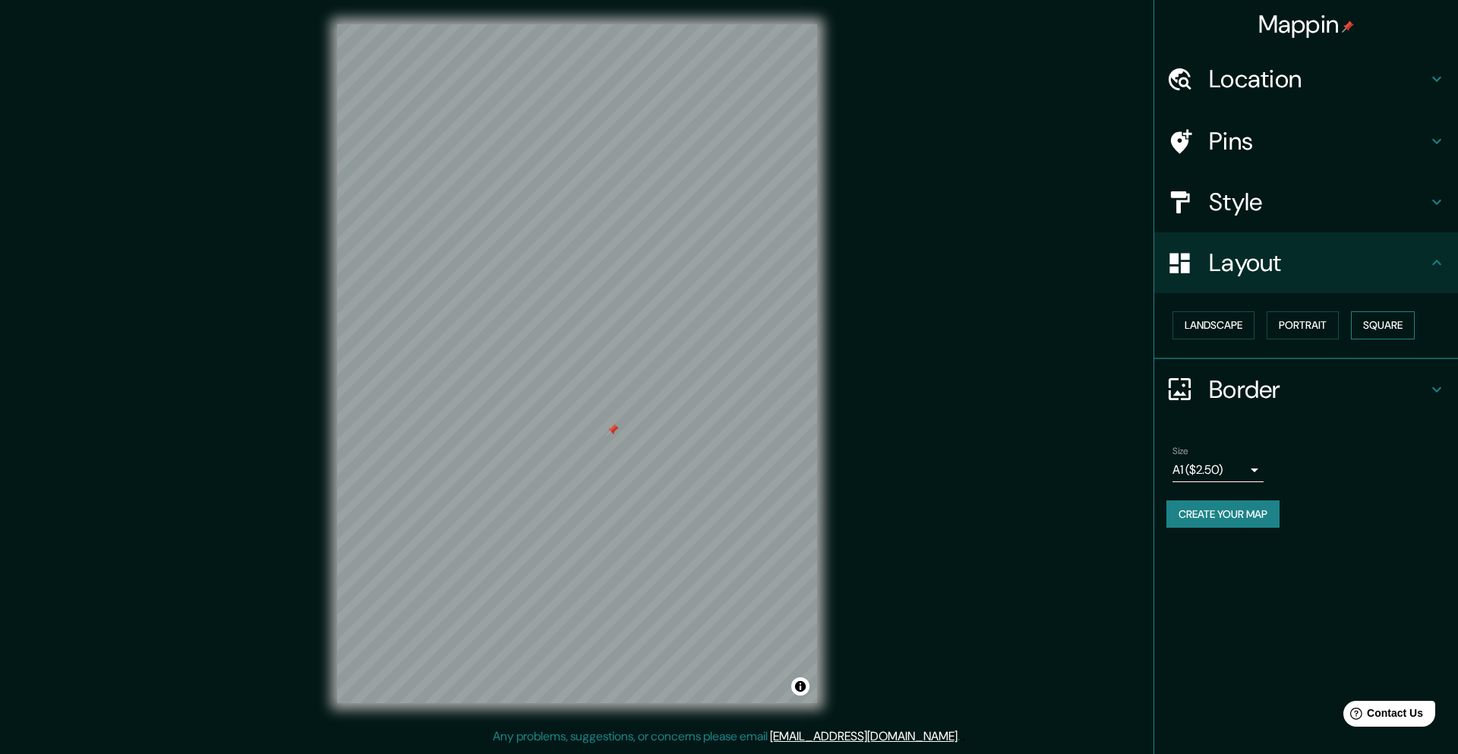
click at [1371, 327] on button "Square" at bounding box center [1383, 325] width 64 height 28
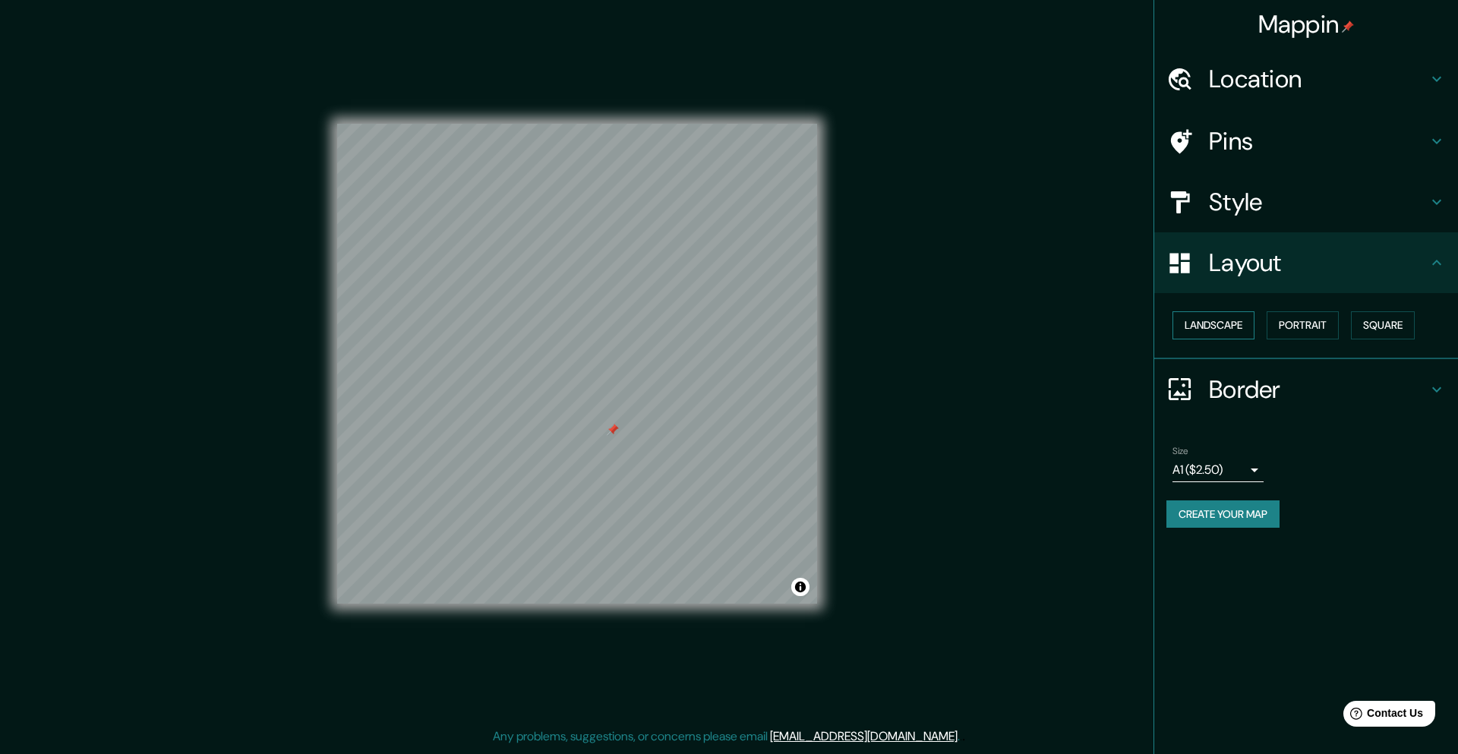
click at [1211, 333] on button "Landscape" at bounding box center [1213, 325] width 82 height 28
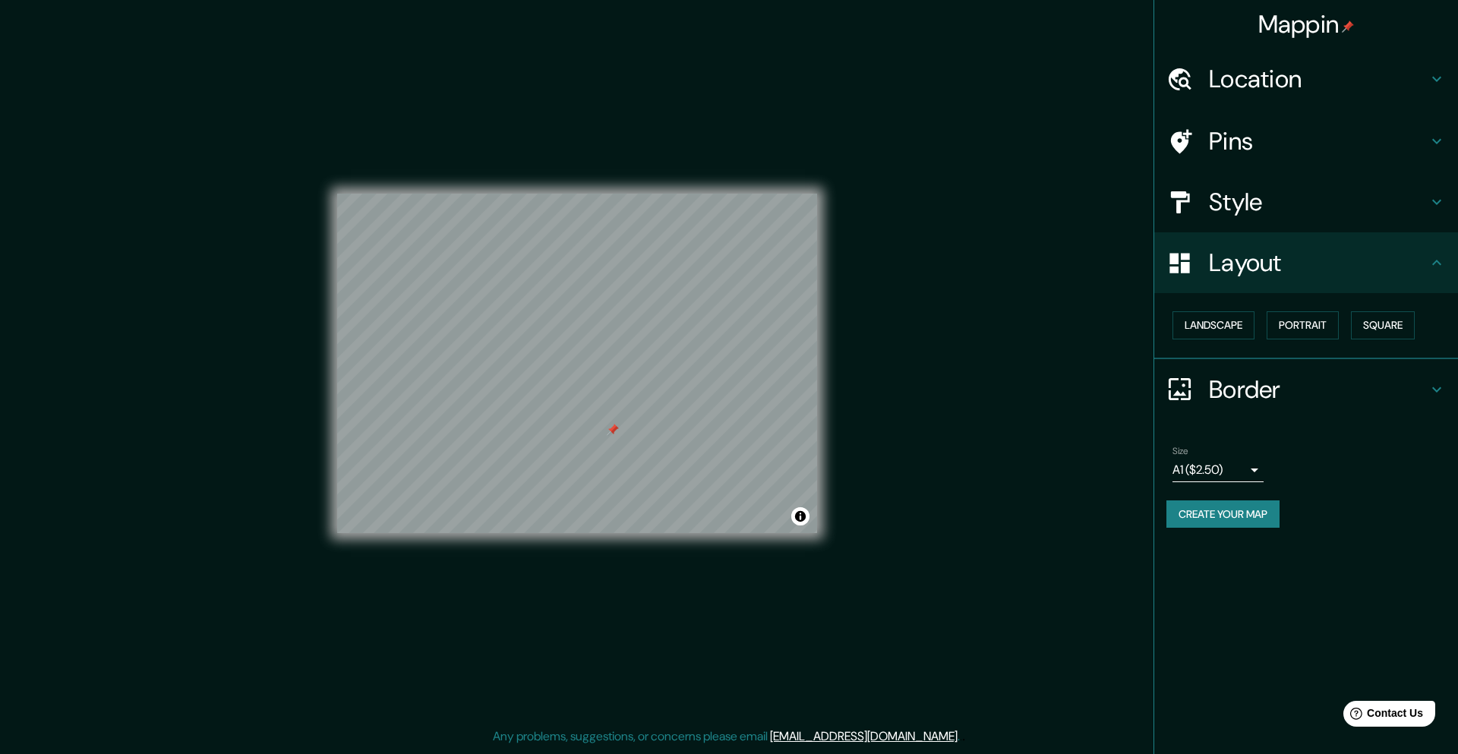
click at [1257, 359] on div "Border" at bounding box center [1306, 389] width 304 height 61
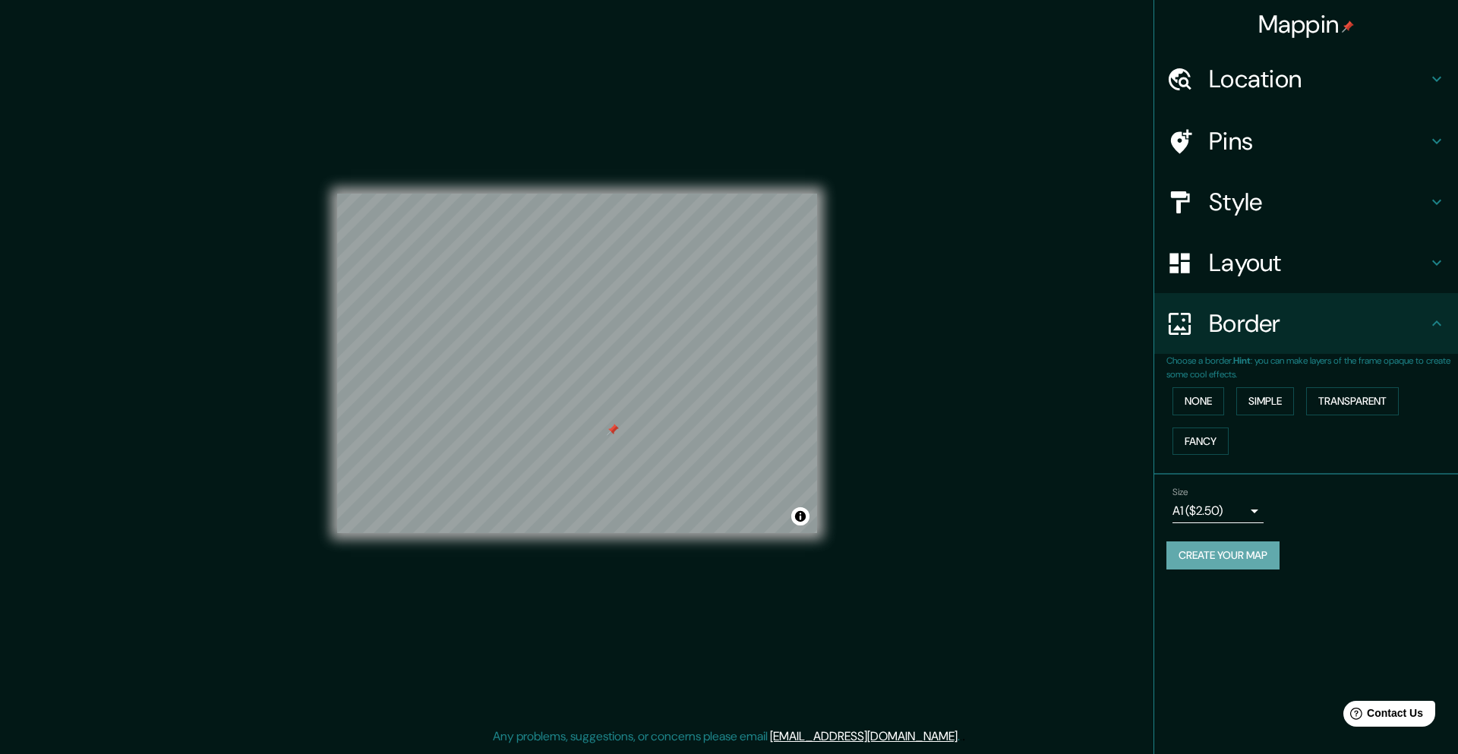
click at [1252, 560] on button "Create your map" at bounding box center [1222, 555] width 113 height 28
